Goal: Navigation & Orientation: Go to known website

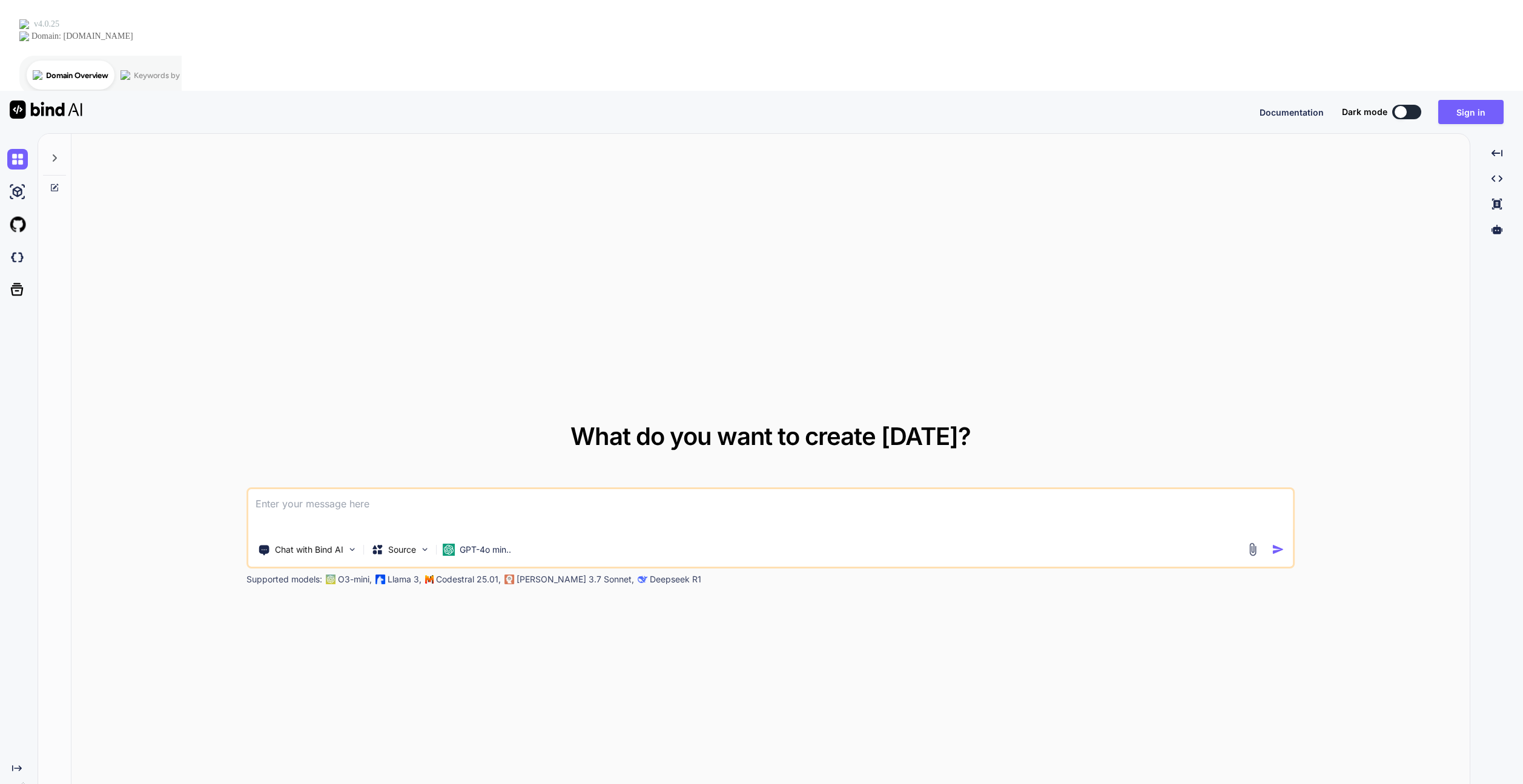
click at [789, 489] on textarea at bounding box center [770, 512] width 1045 height 45
drag, startPoint x: 544, startPoint y: 407, endPoint x: 539, endPoint y: 415, distance: 9.4
click at [543, 489] on textarea at bounding box center [770, 512] width 1045 height 45
click at [496, 489] on textarea at bounding box center [770, 512] width 1045 height 45
drag, startPoint x: 572, startPoint y: 419, endPoint x: 319, endPoint y: 425, distance: 253.1
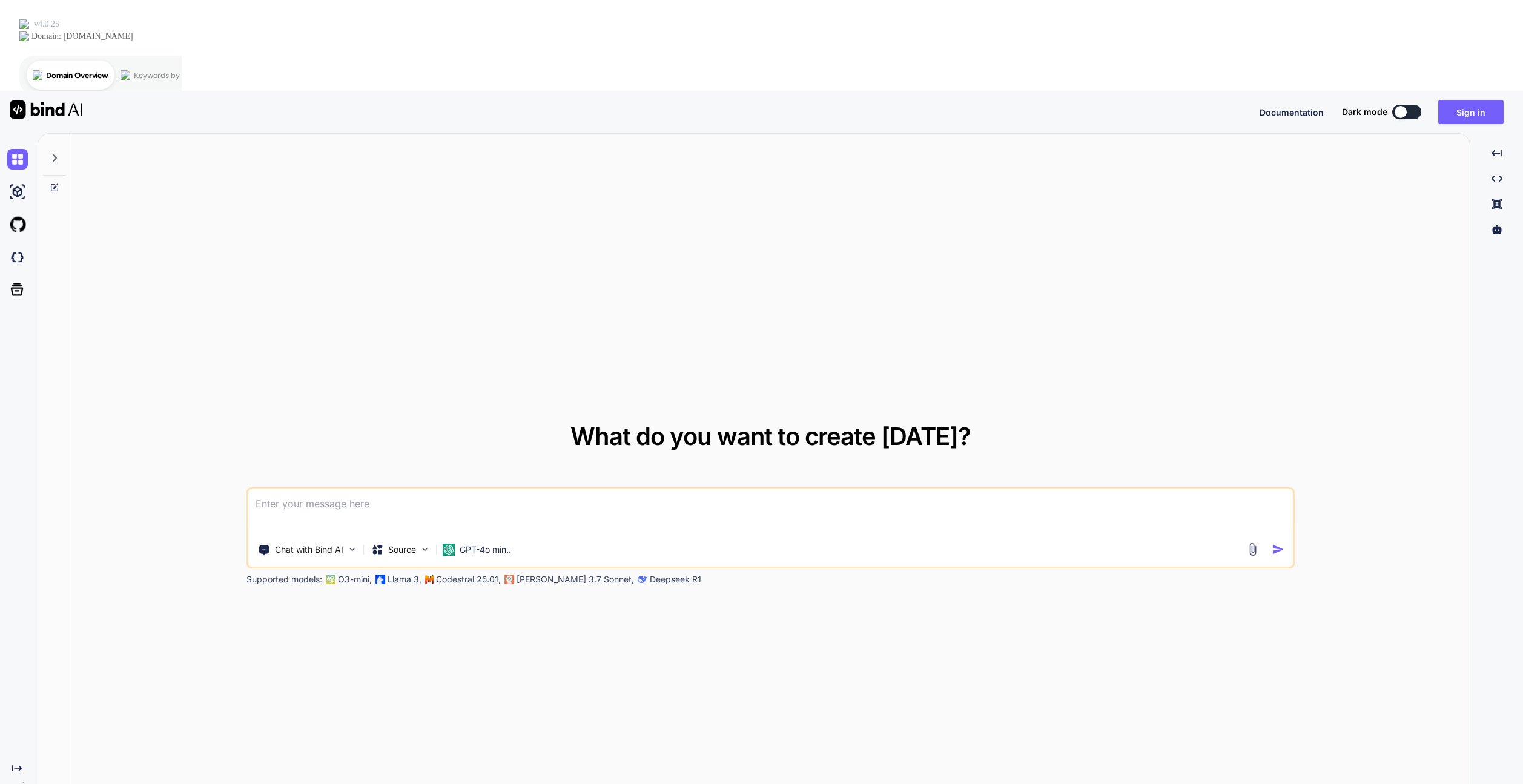
click at [319, 489] on textarea at bounding box center [770, 512] width 1045 height 45
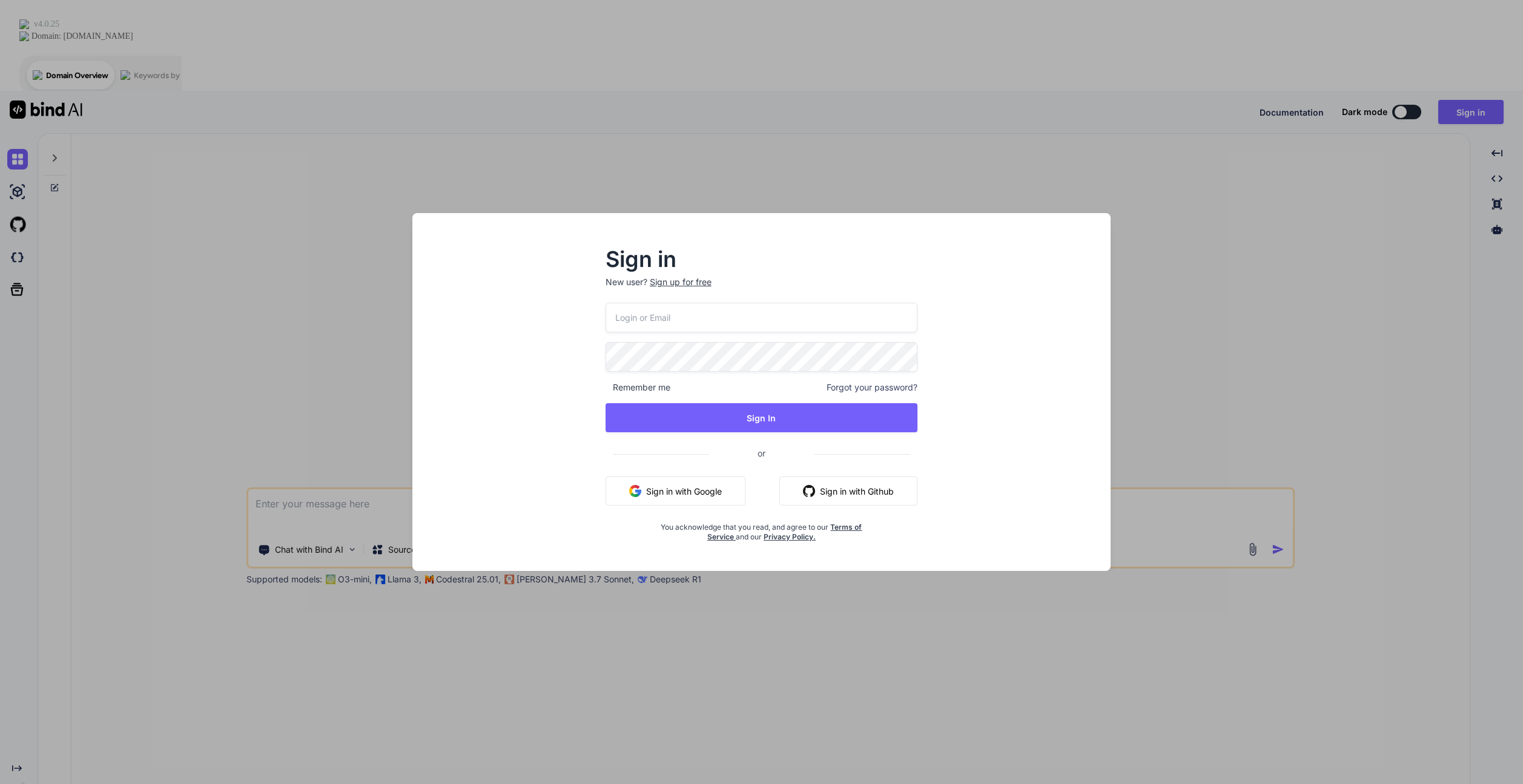
click at [712, 489] on button "Sign in with Google" at bounding box center [675, 491] width 140 height 29
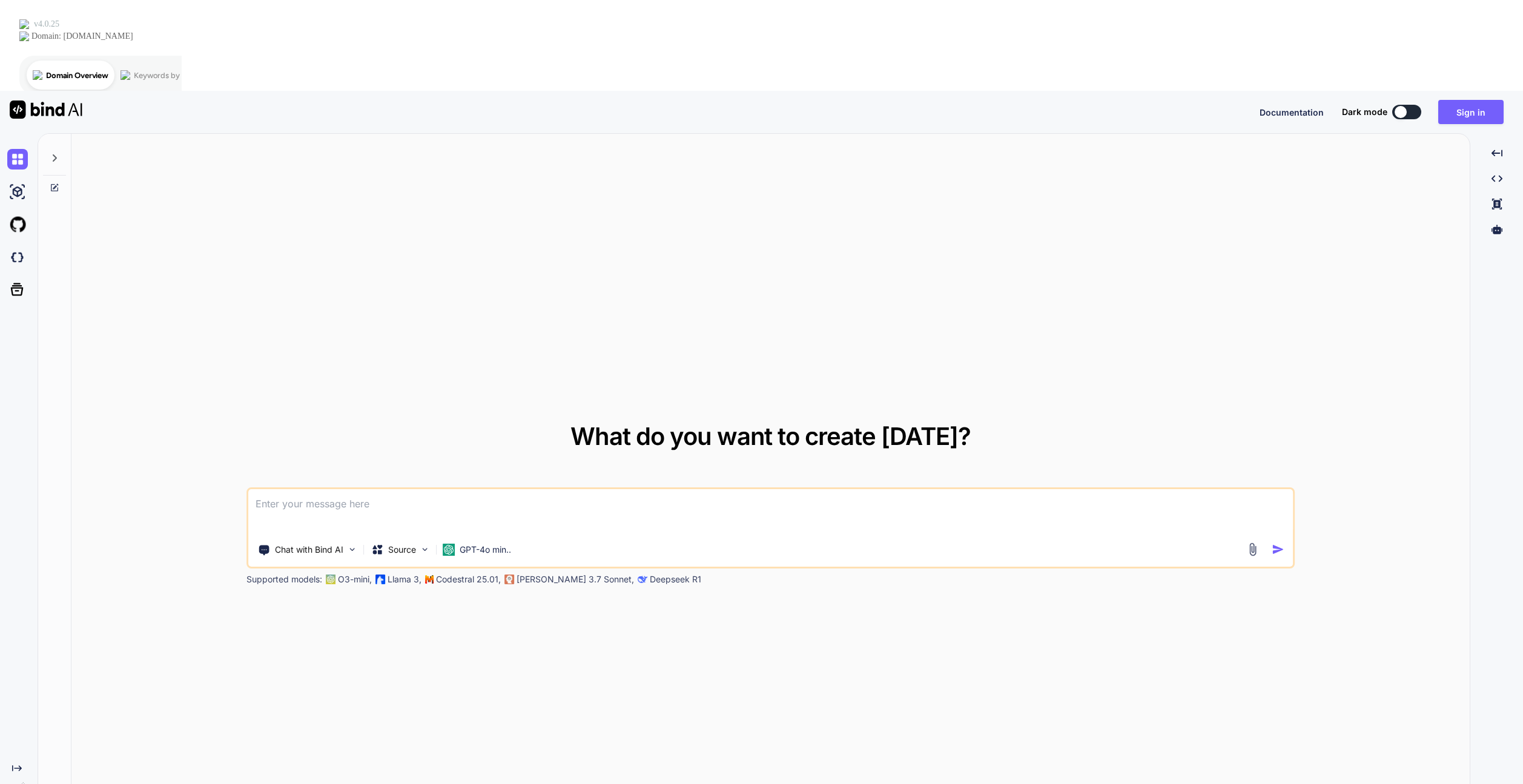
type textarea "x"
click at [395, 489] on textarea at bounding box center [770, 512] width 1045 height 45
paste textarea
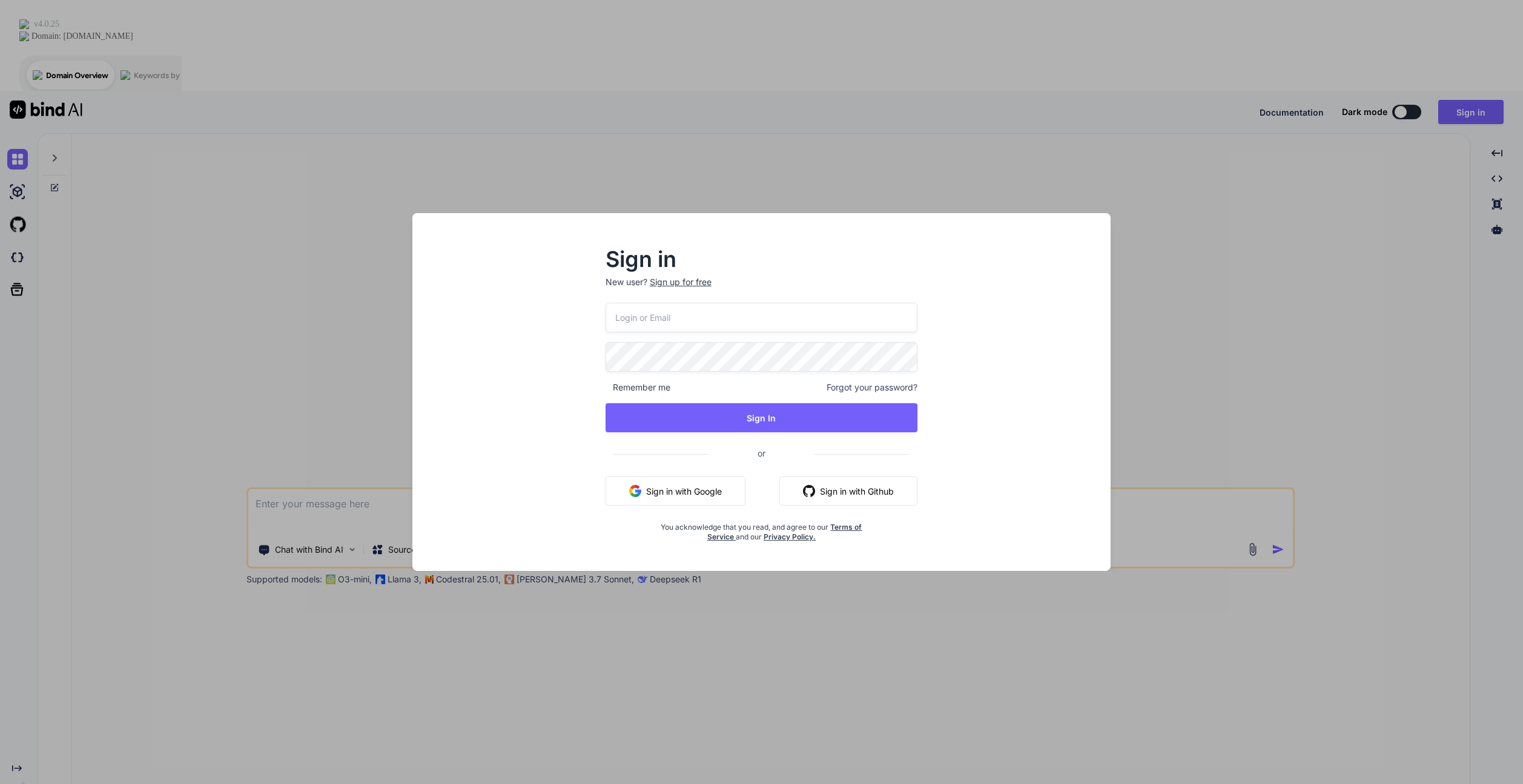
click at [828, 483] on button "Sign in with Github" at bounding box center [848, 491] width 138 height 29
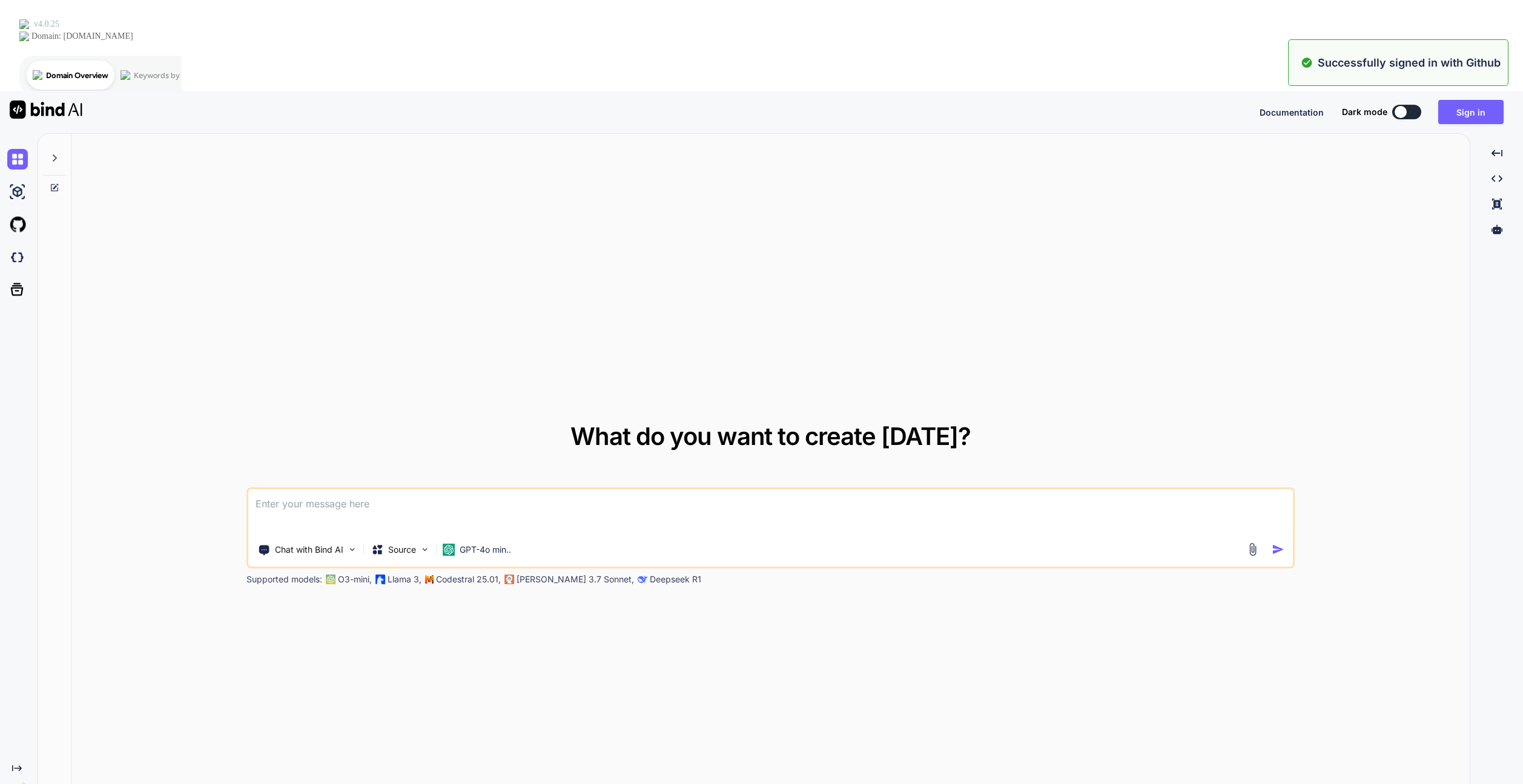
click at [423, 489] on textarea at bounding box center [770, 512] width 1045 height 45
paste textarea
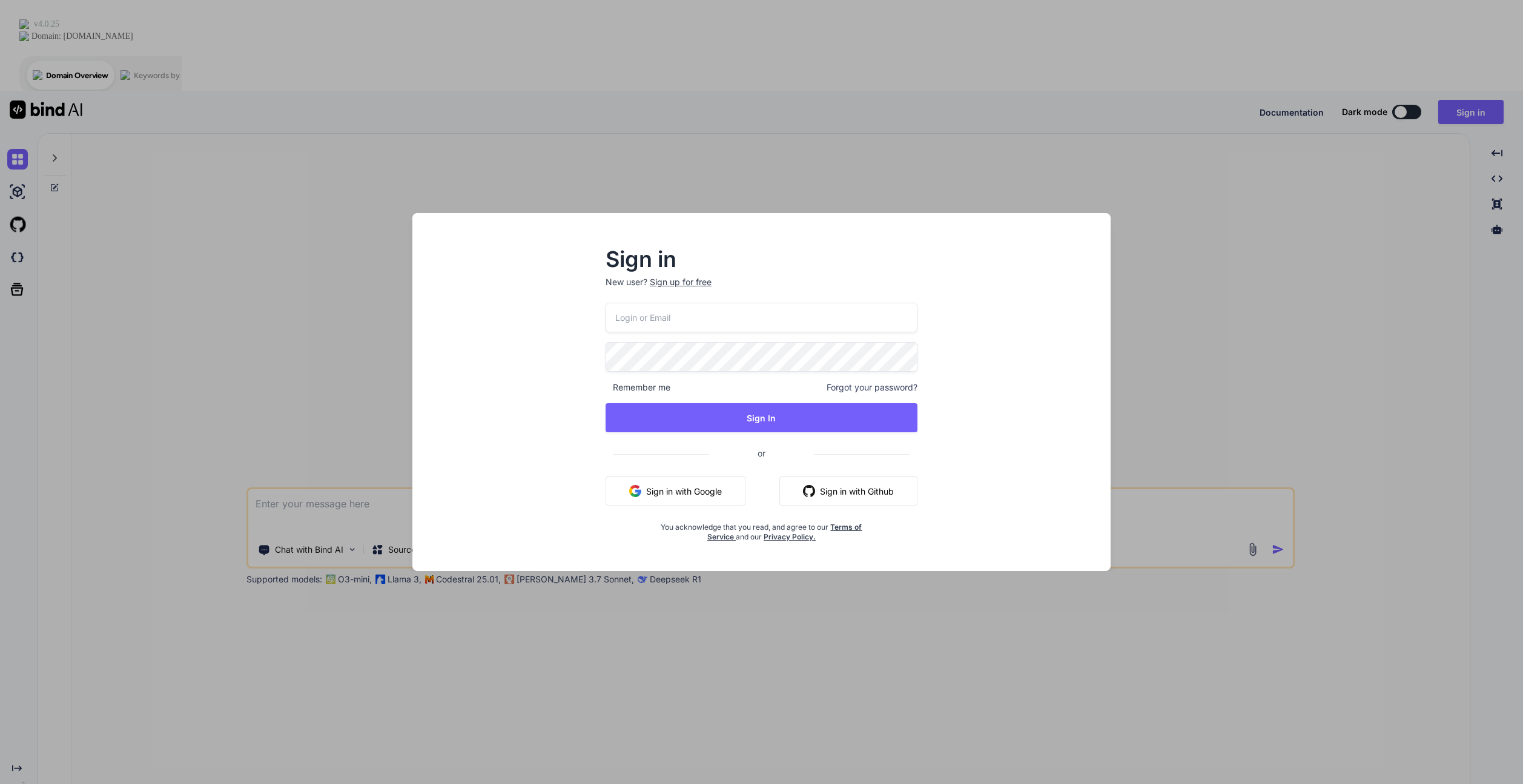
click at [1197, 247] on div "Sign in New user? Sign up for free Remember me Forgot your password? Sign In or…" at bounding box center [761, 392] width 1523 height 784
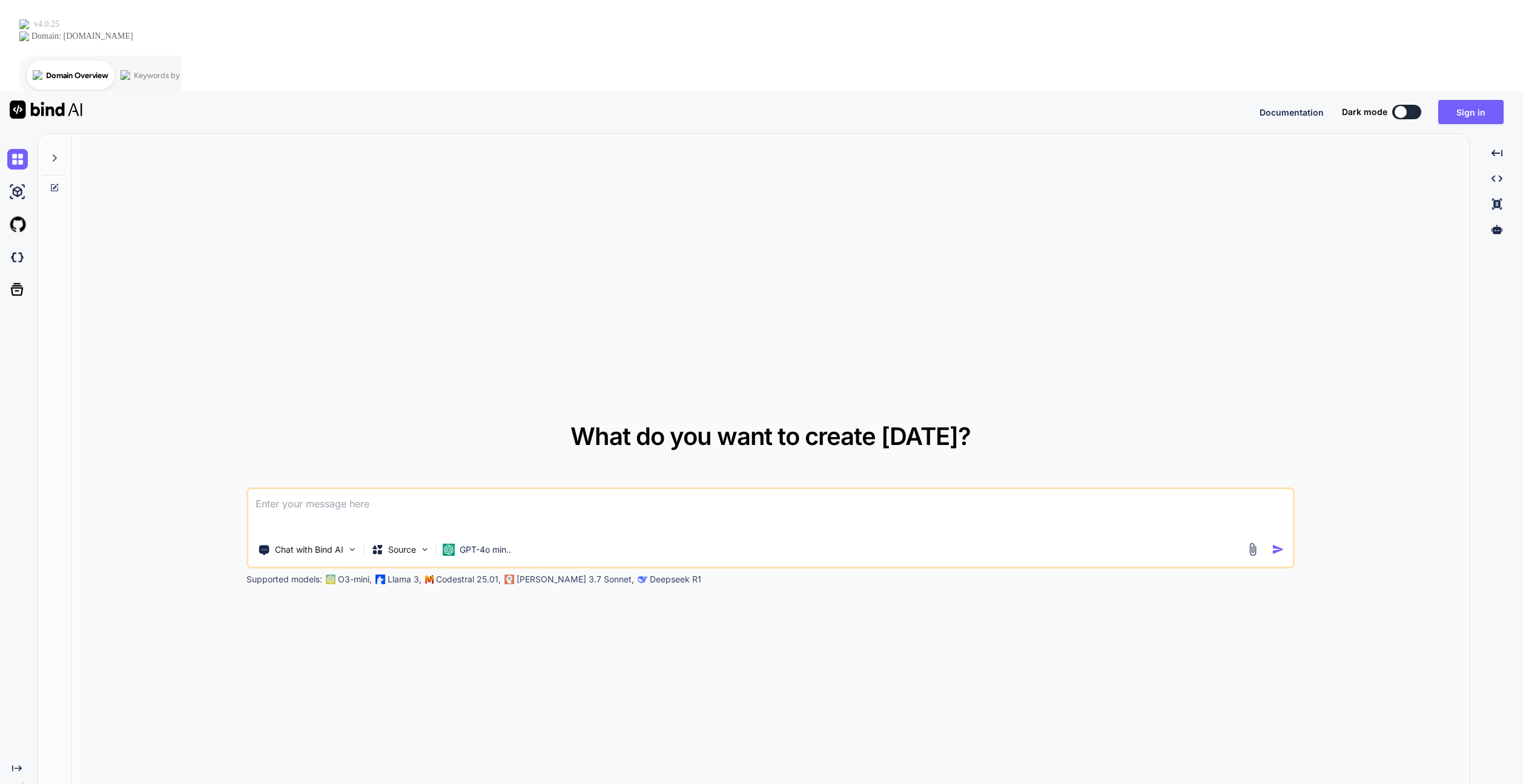
click at [57, 100] on img at bounding box center [46, 110] width 73 height 18
type textarea "x"
